Goal: Communication & Community: Answer question/provide support

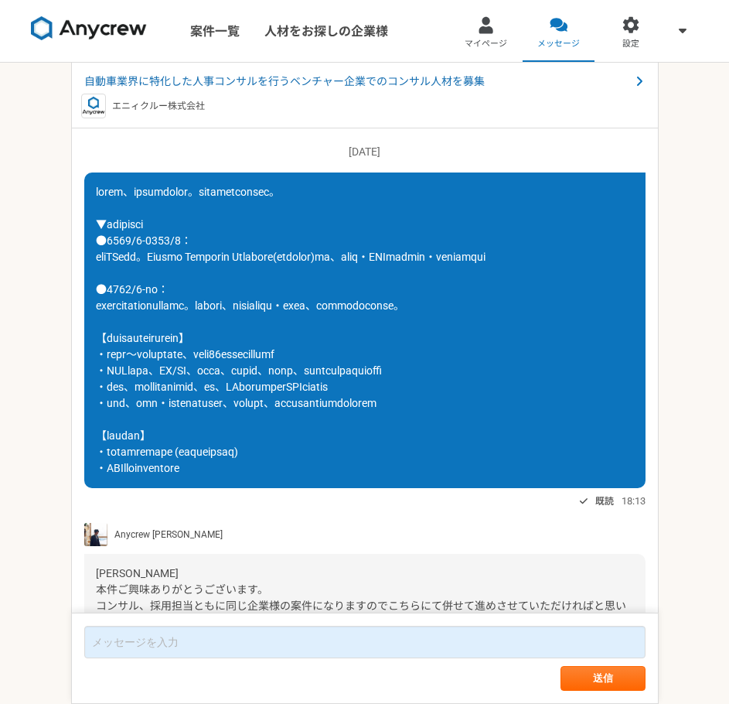
scroll to position [1419, 0]
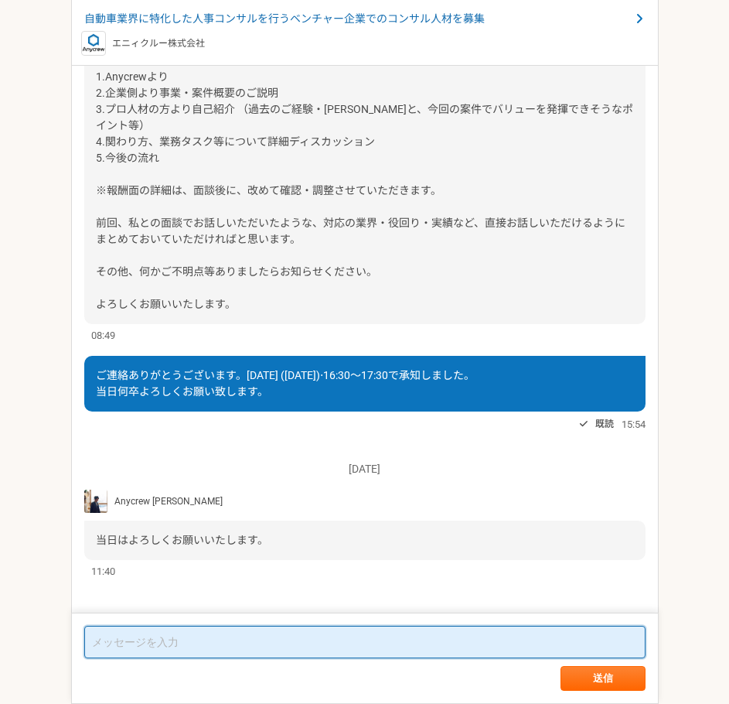
click at [260, 649] on textarea at bounding box center [364, 642] width 561 height 32
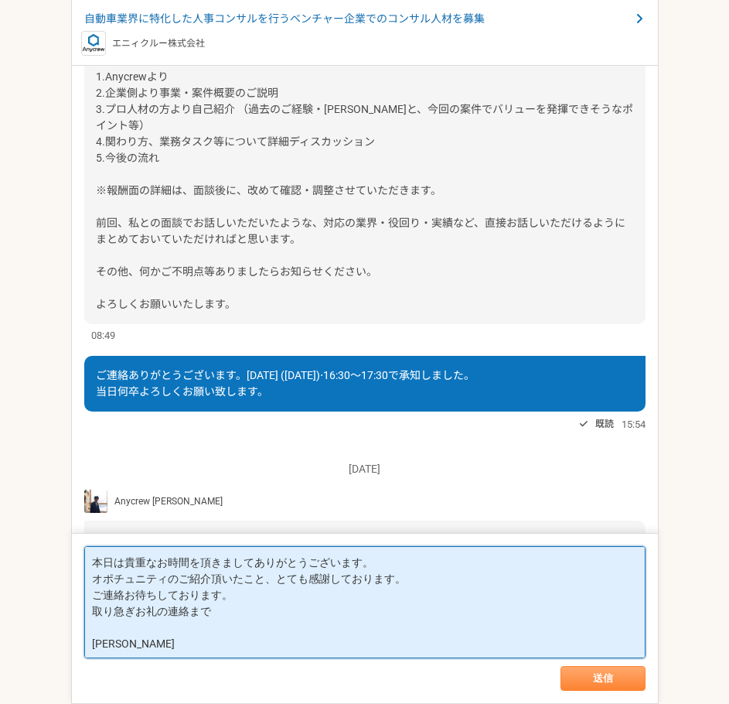
type textarea "本日は貴重なお時間を頂きましてありがとうございます。 オポチュニティのご紹介頂いたこと、とても感謝しております。 ご連絡お待ちしております。 取り急ぎお礼の連…"
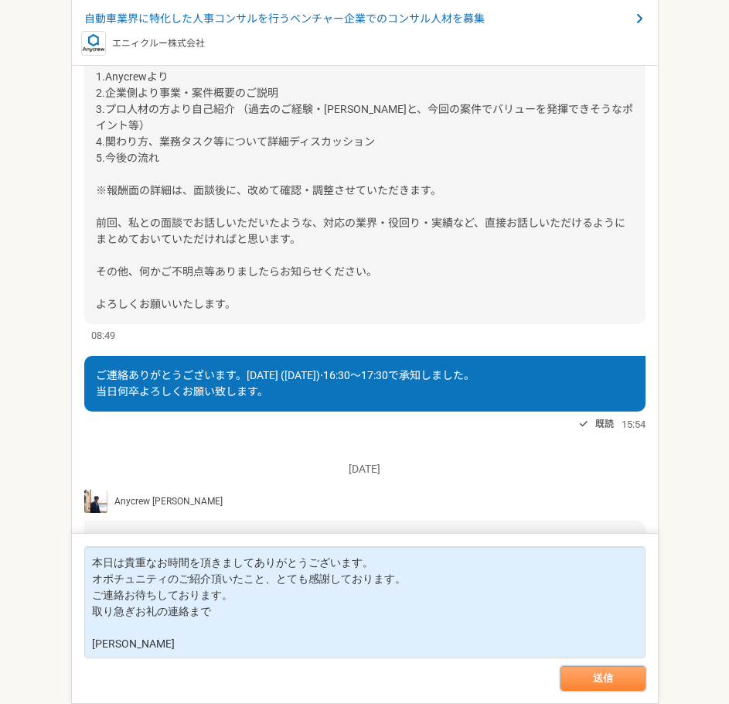
click at [580, 677] on button "送信" at bounding box center [603, 678] width 85 height 25
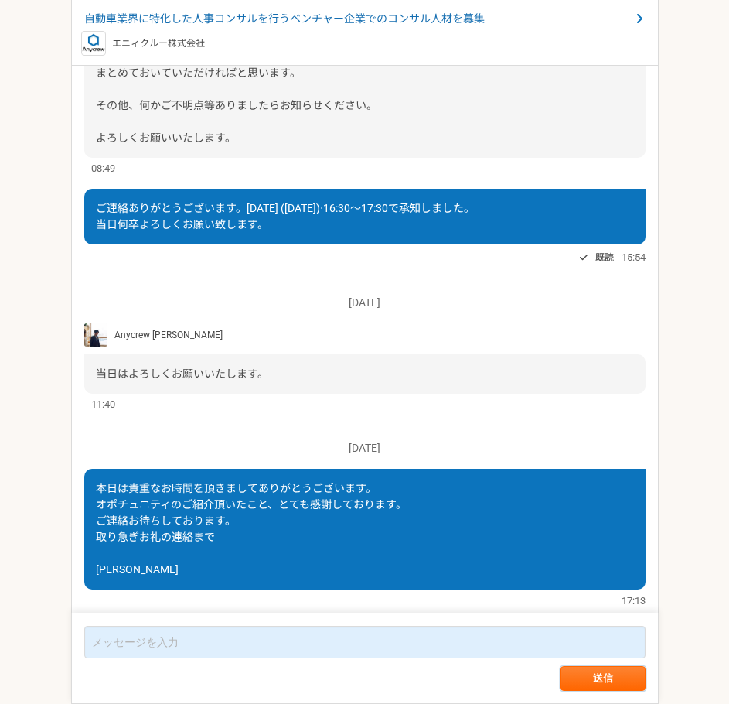
scroll to position [1496, 0]
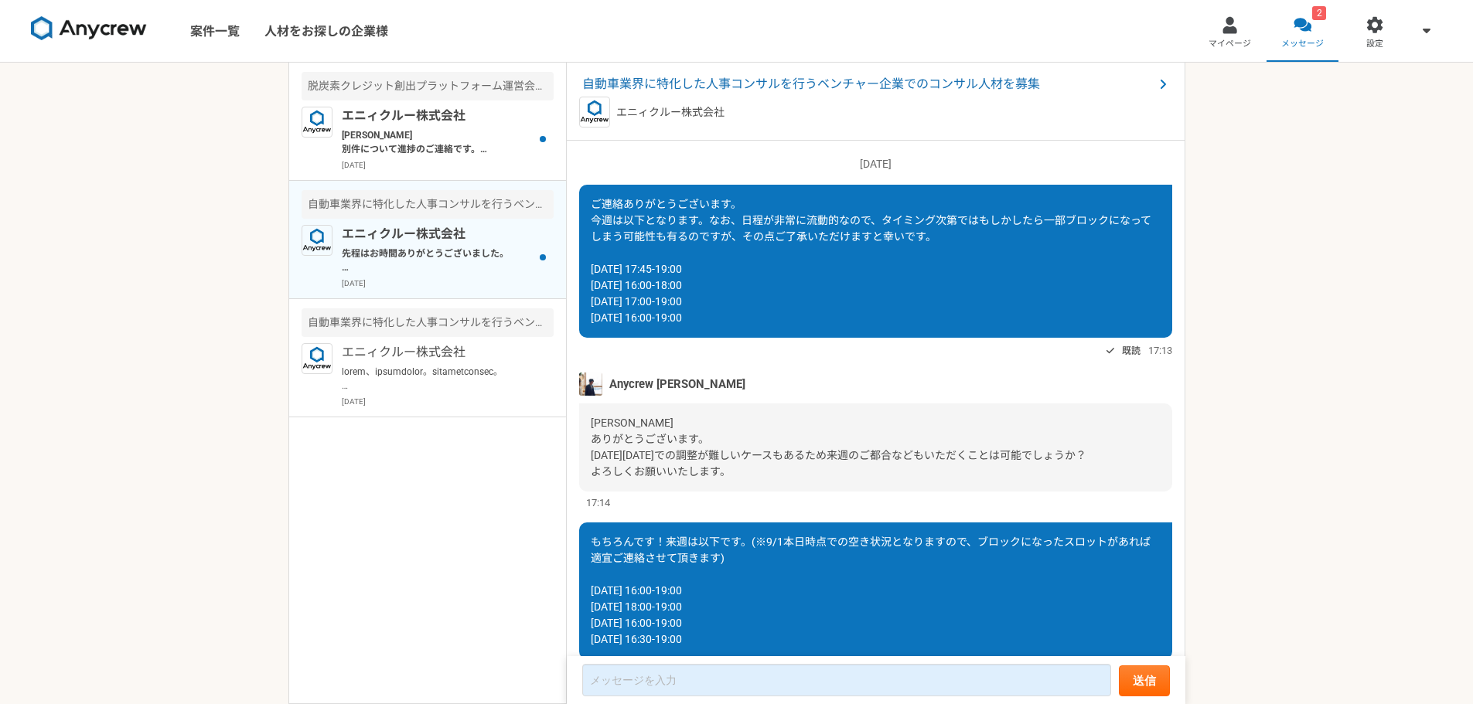
scroll to position [1594, 0]
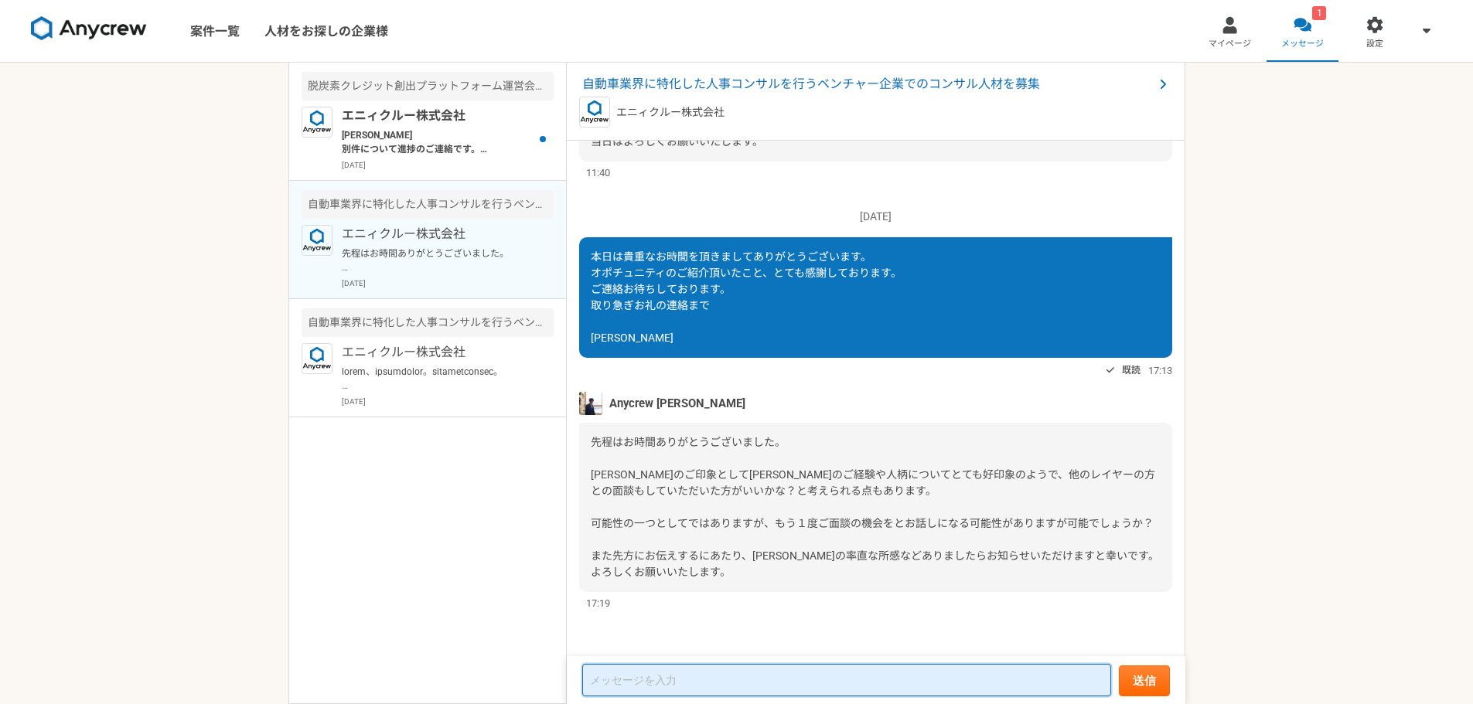
click at [749, 680] on textarea at bounding box center [846, 680] width 529 height 32
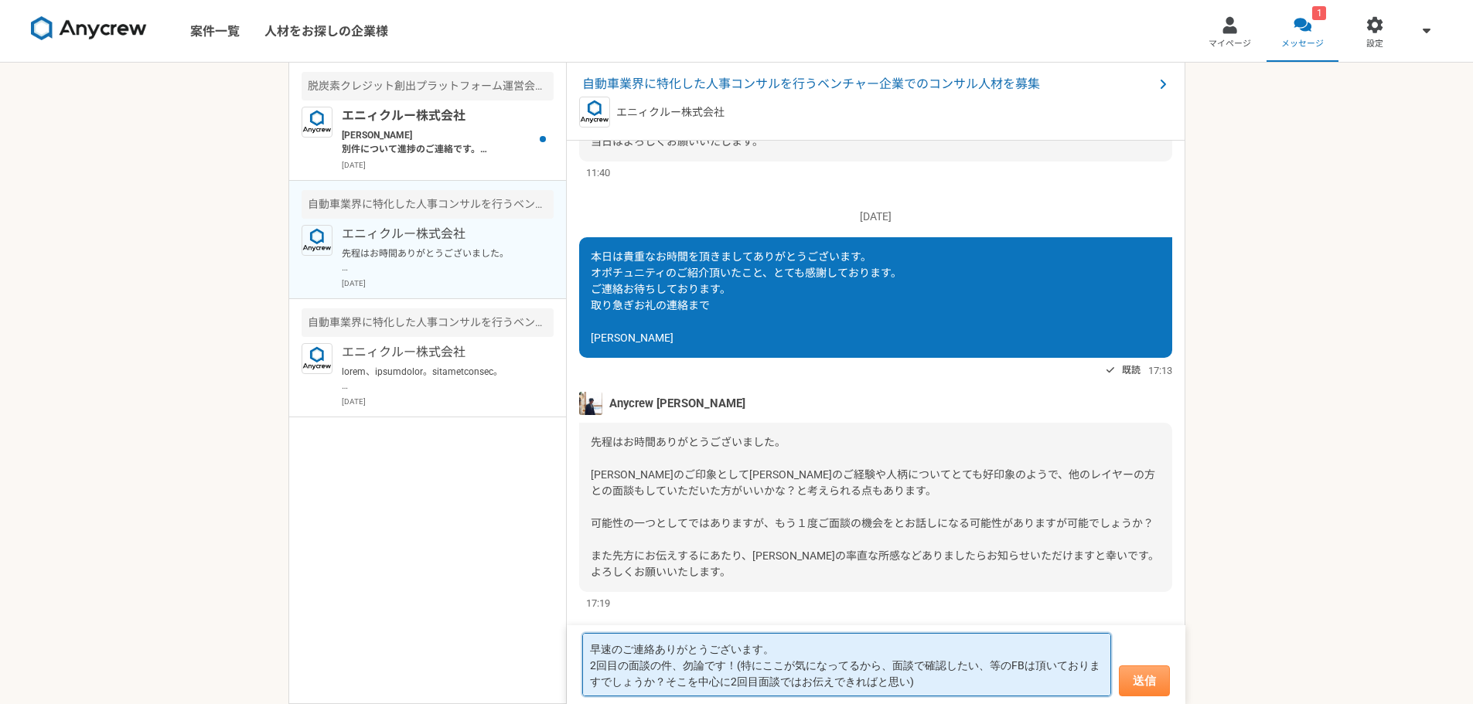
type textarea "早速のご連絡ありがとうございます。 2回目の面談の件、勿論です！(特にここが気になってるから、面談で確認したい、等のFBは頂いておりますでしょうか？そこを中心…"
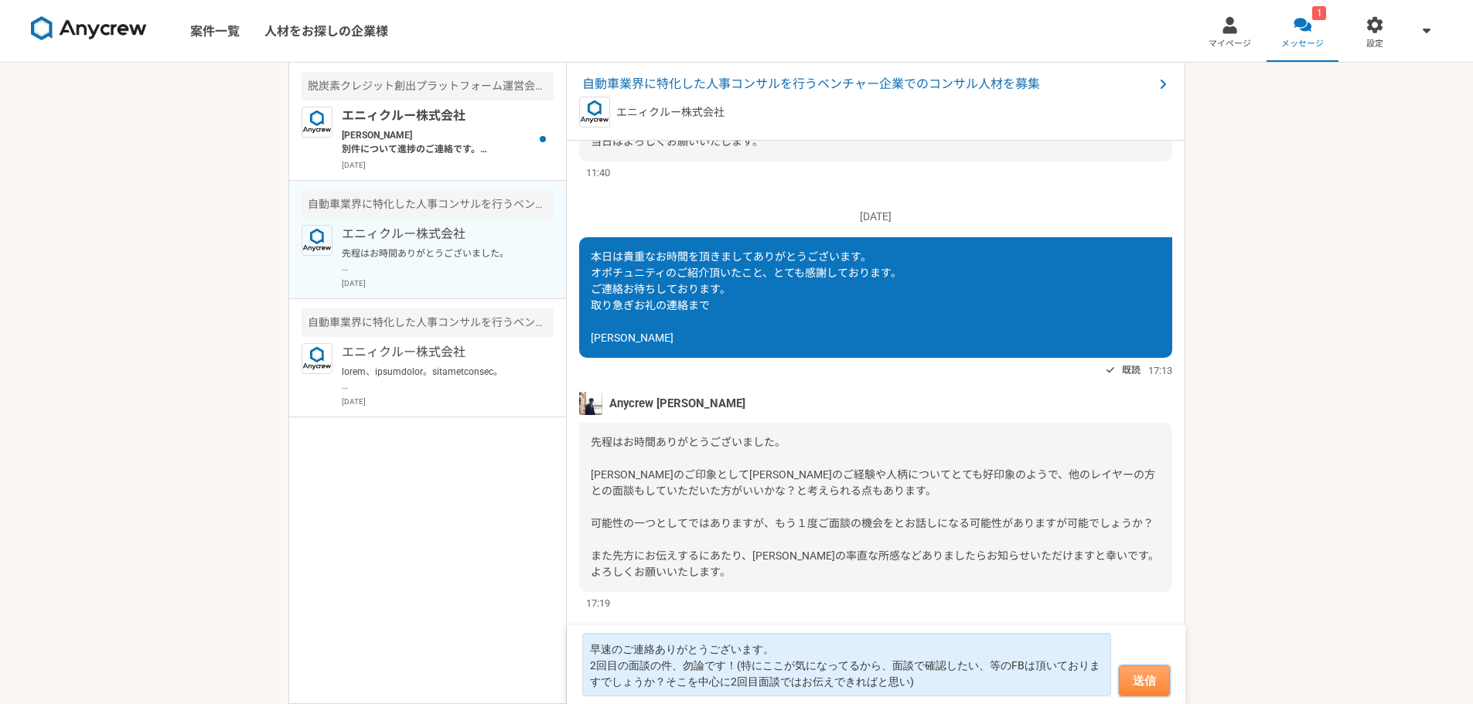
click at [1157, 686] on button "送信" at bounding box center [1144, 681] width 51 height 31
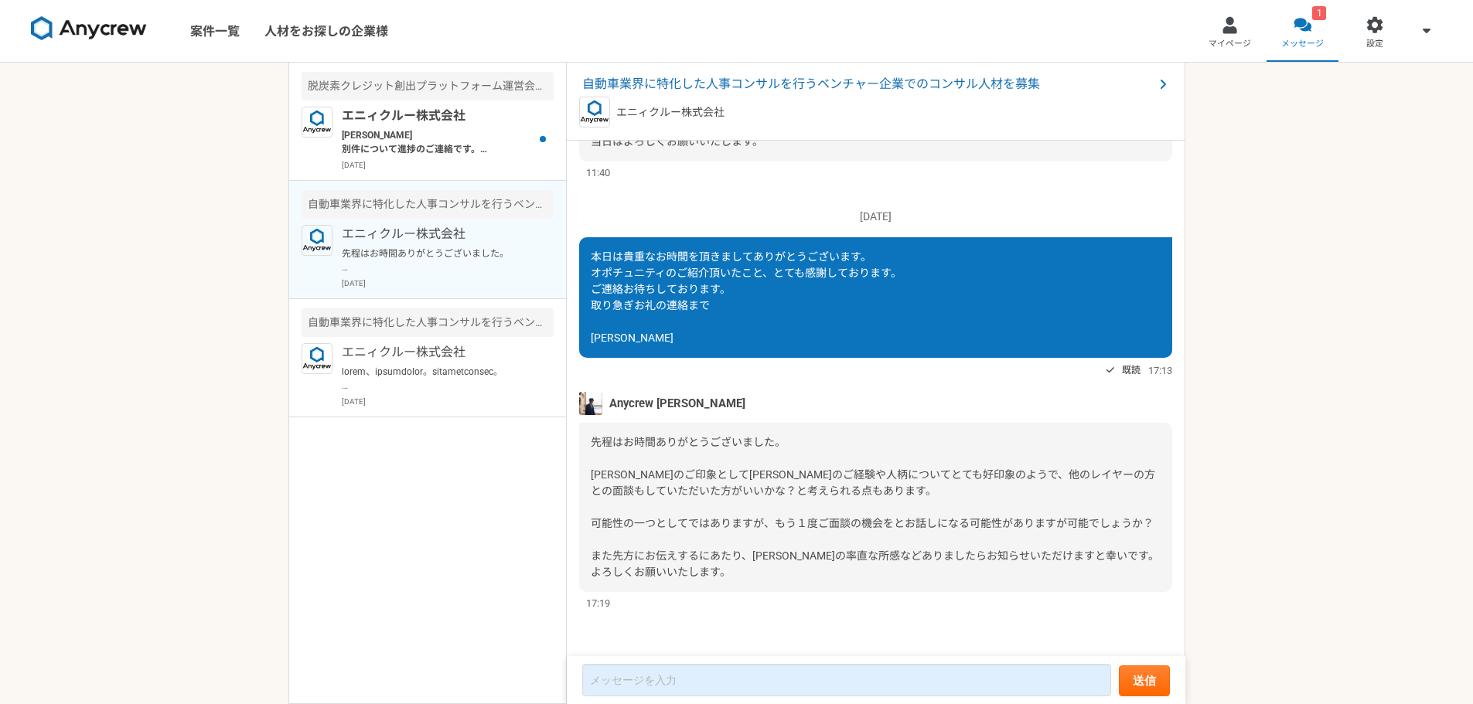
scroll to position [1509, 0]
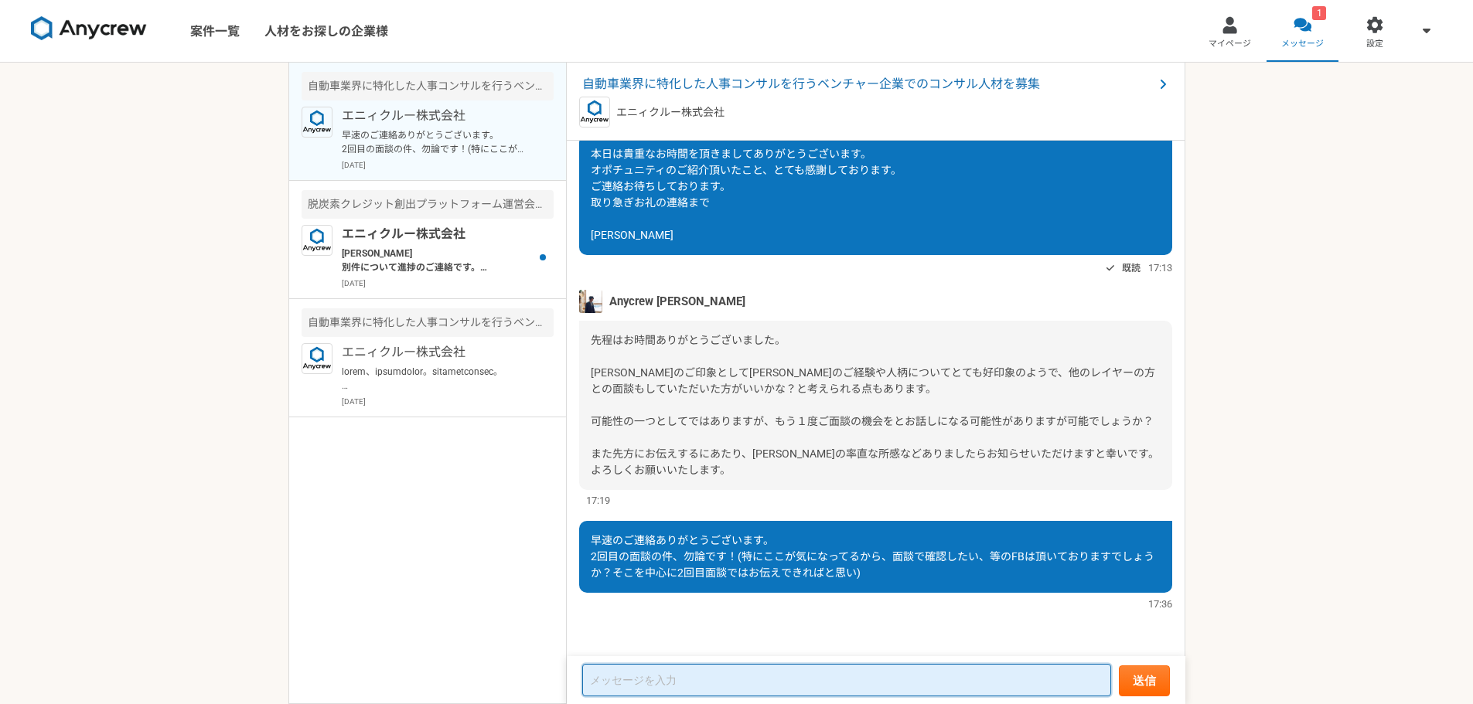
click at [711, 681] on textarea at bounding box center [846, 680] width 529 height 32
type textarea "私"
type textarea "個人的にぜひご一緒できればと思いました！"
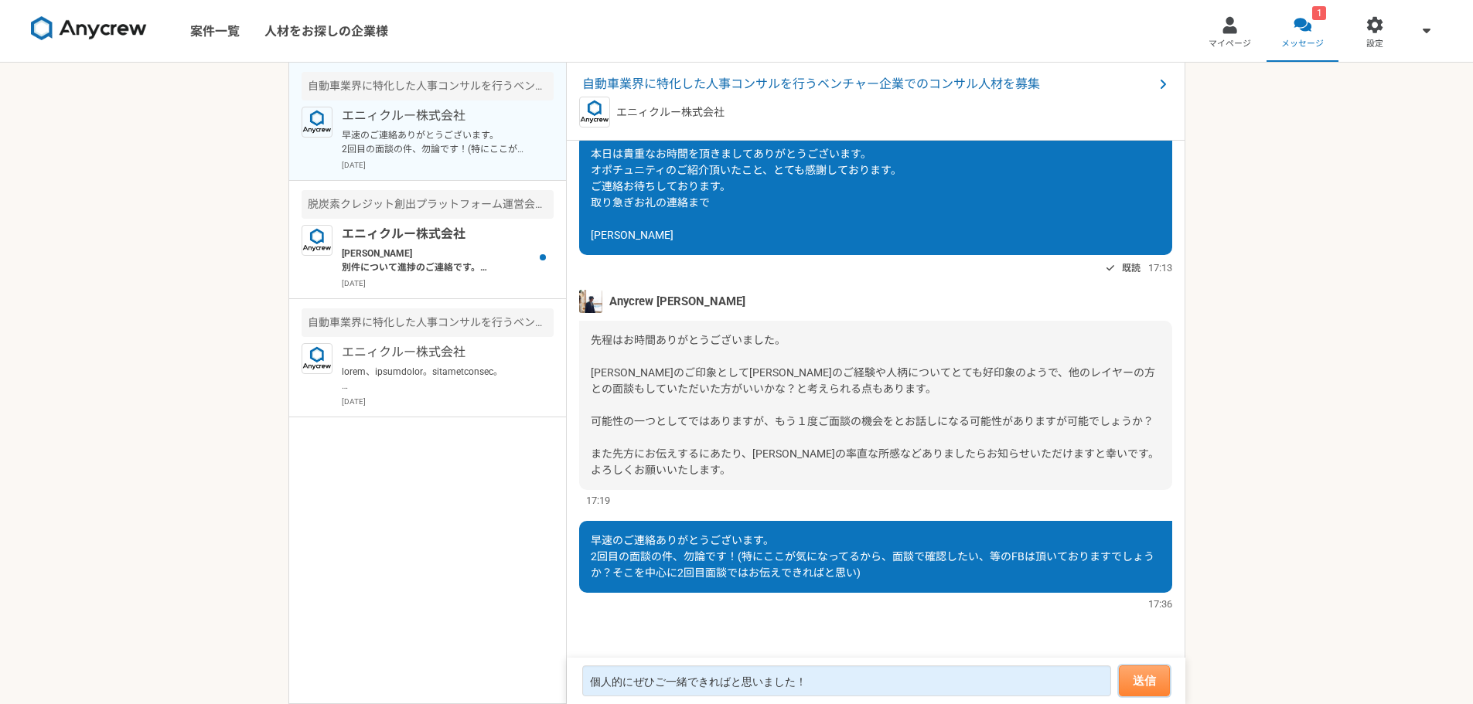
click at [1139, 674] on button "送信" at bounding box center [1144, 681] width 51 height 31
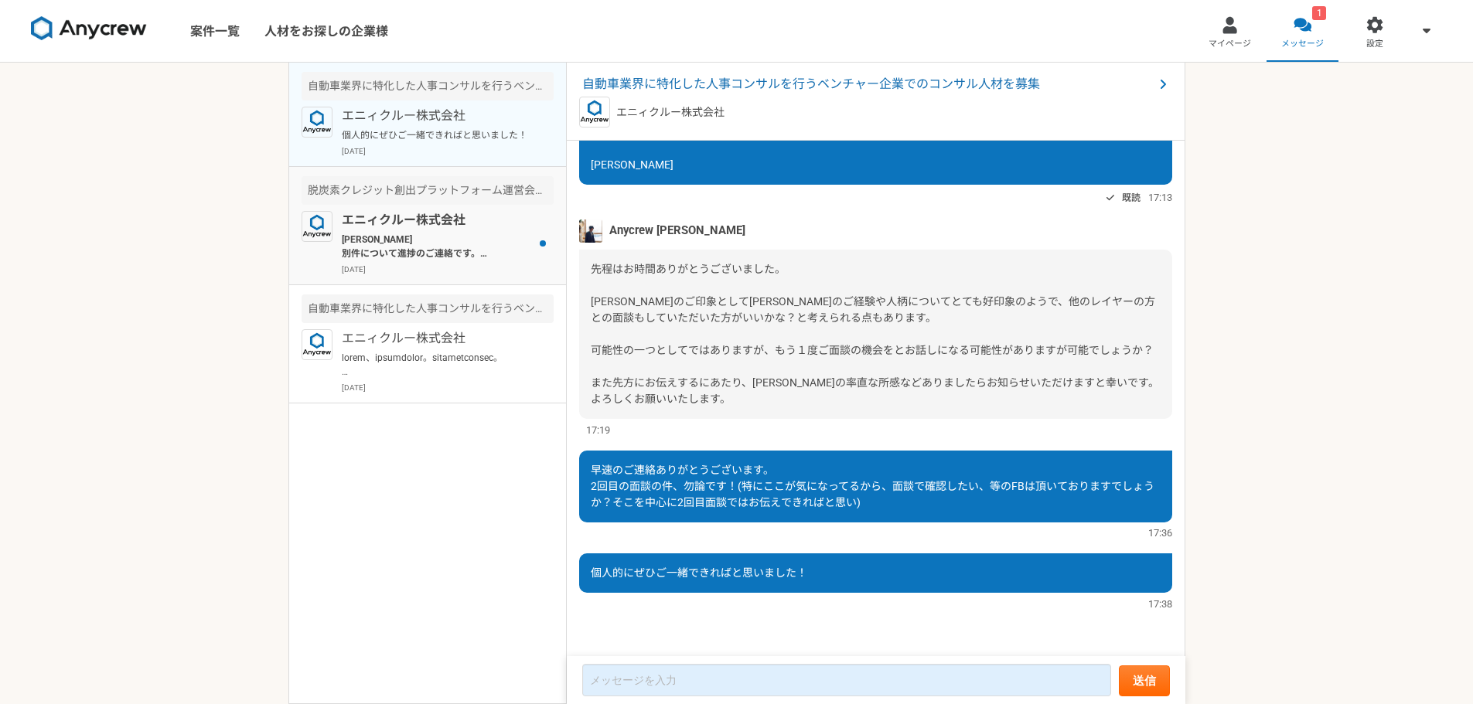
click at [507, 247] on p "[PERSON_NAME] 別件について進捗のご連絡です。 下記にて進捗をご案内させていただければと思います。 [DEMOGRAPHIC_DATA] -事業推…" at bounding box center [437, 247] width 191 height 28
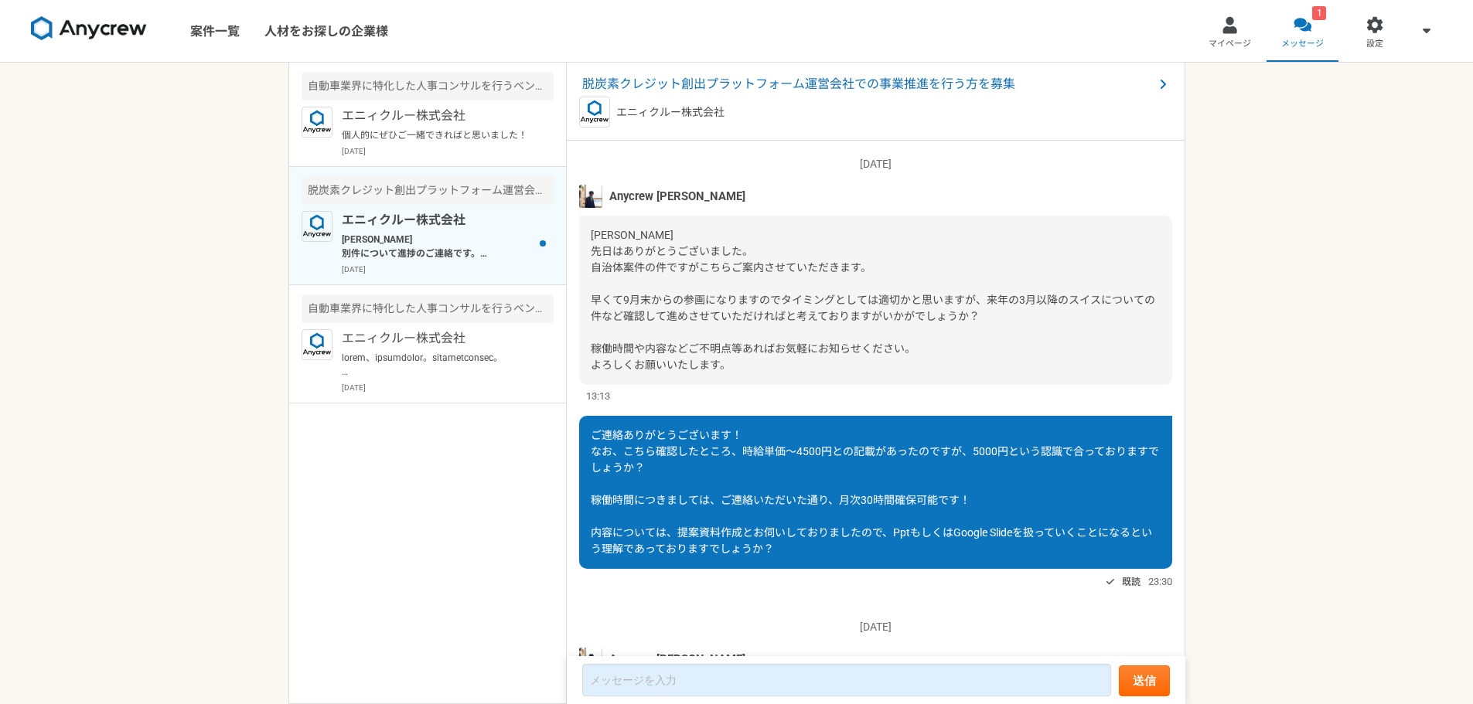
scroll to position [1199, 0]
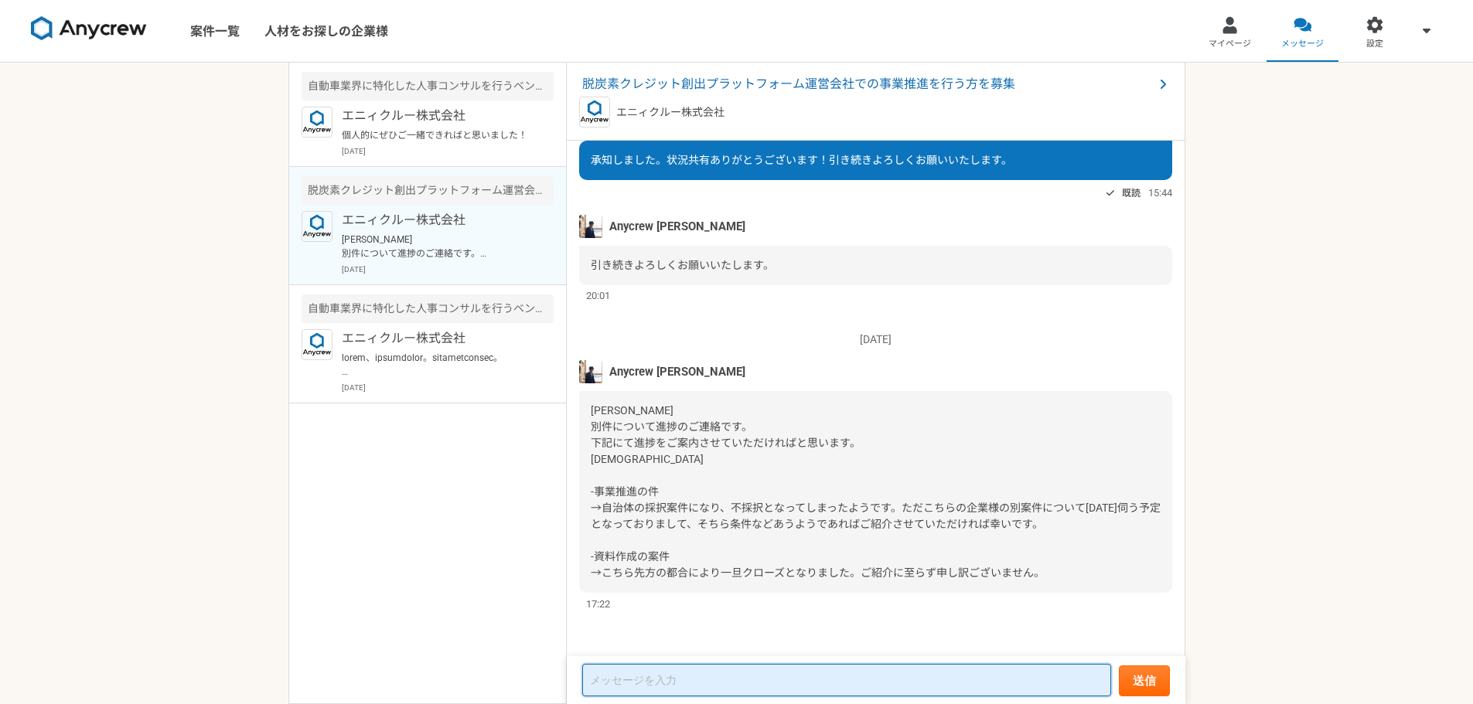
click at [728, 674] on textarea at bounding box center [846, 680] width 529 height 32
type textarea "ぜ"
type textarea "ｓ"
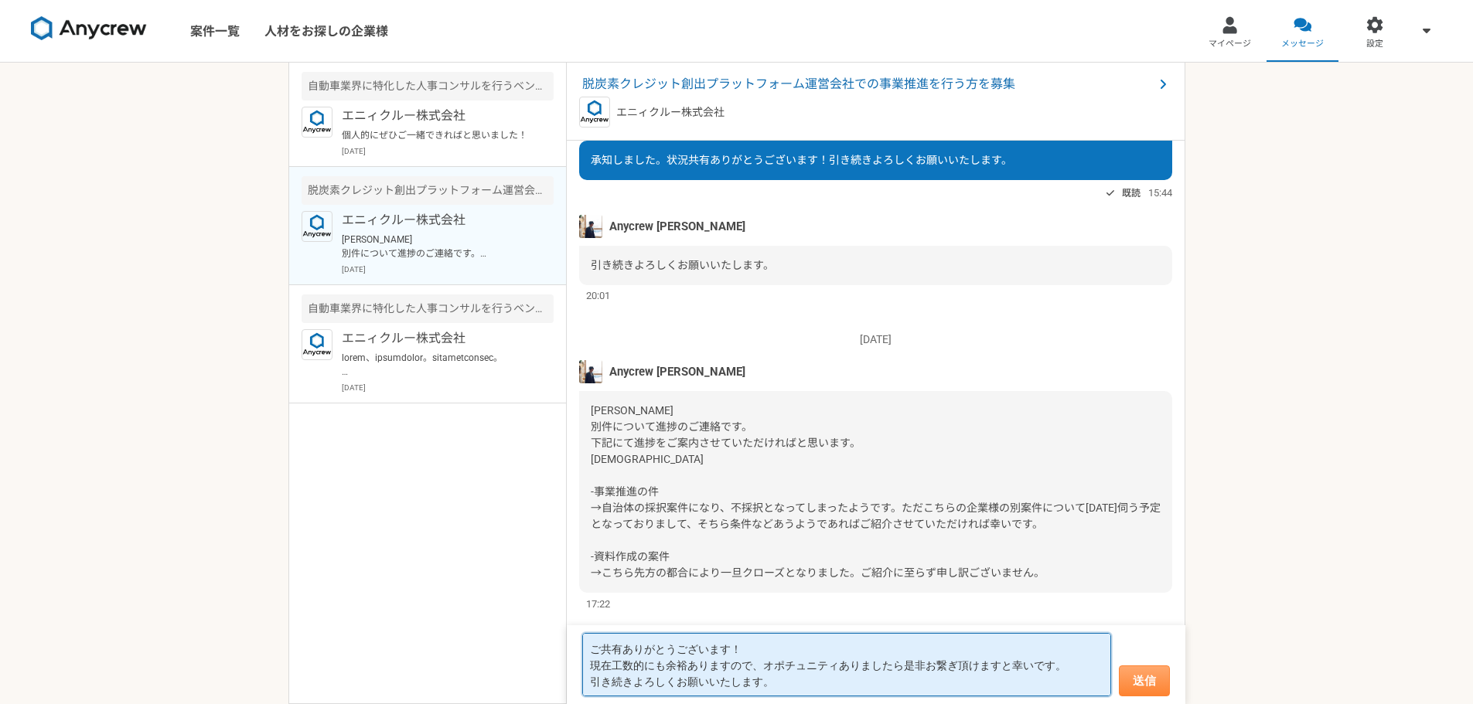
type textarea "ご共有ありがとうございます！ 現在工数的にも余裕ありますので、オポチュニティありましたら是非お繋ぎ頂けますと幸いです。 引き続きよろしくお願いいたします。"
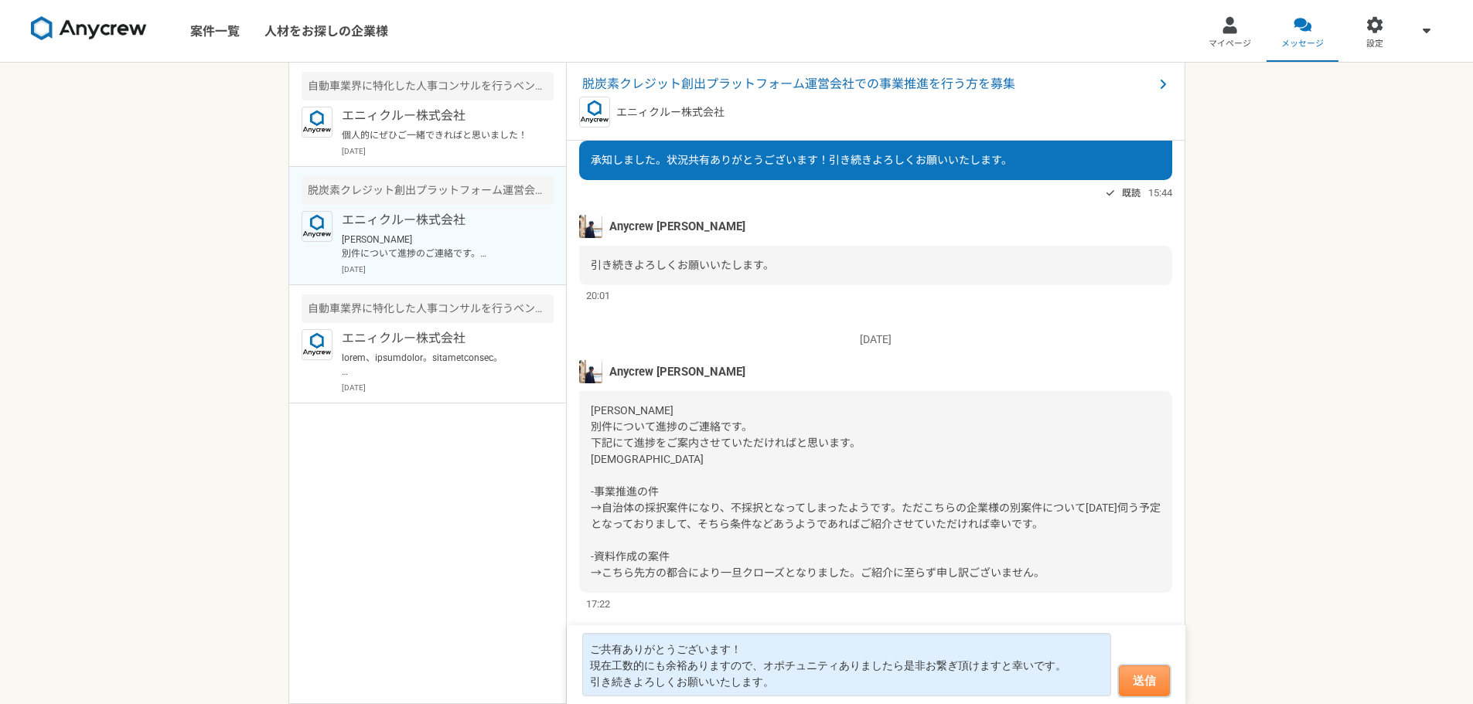
click at [1150, 680] on button "送信" at bounding box center [1144, 681] width 51 height 31
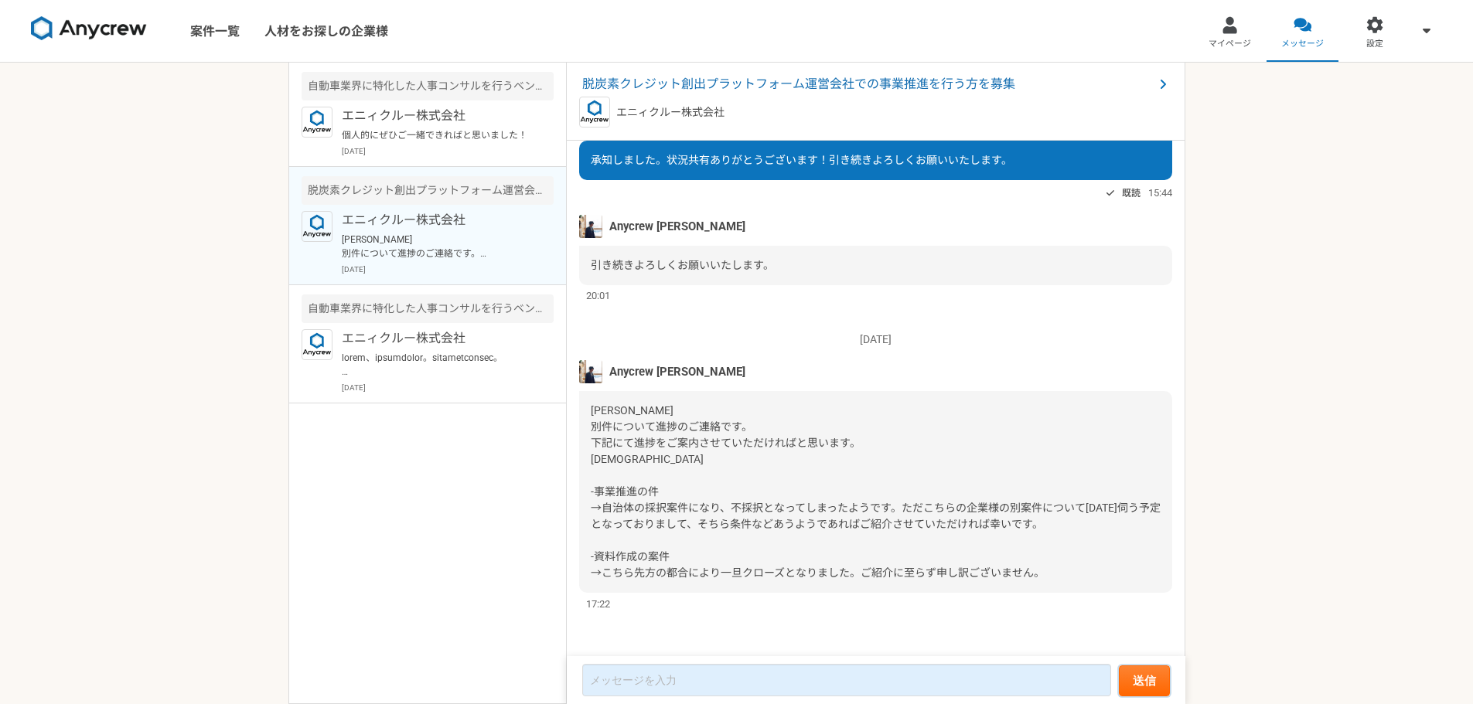
scroll to position [1070, 0]
